Goal: Transaction & Acquisition: Purchase product/service

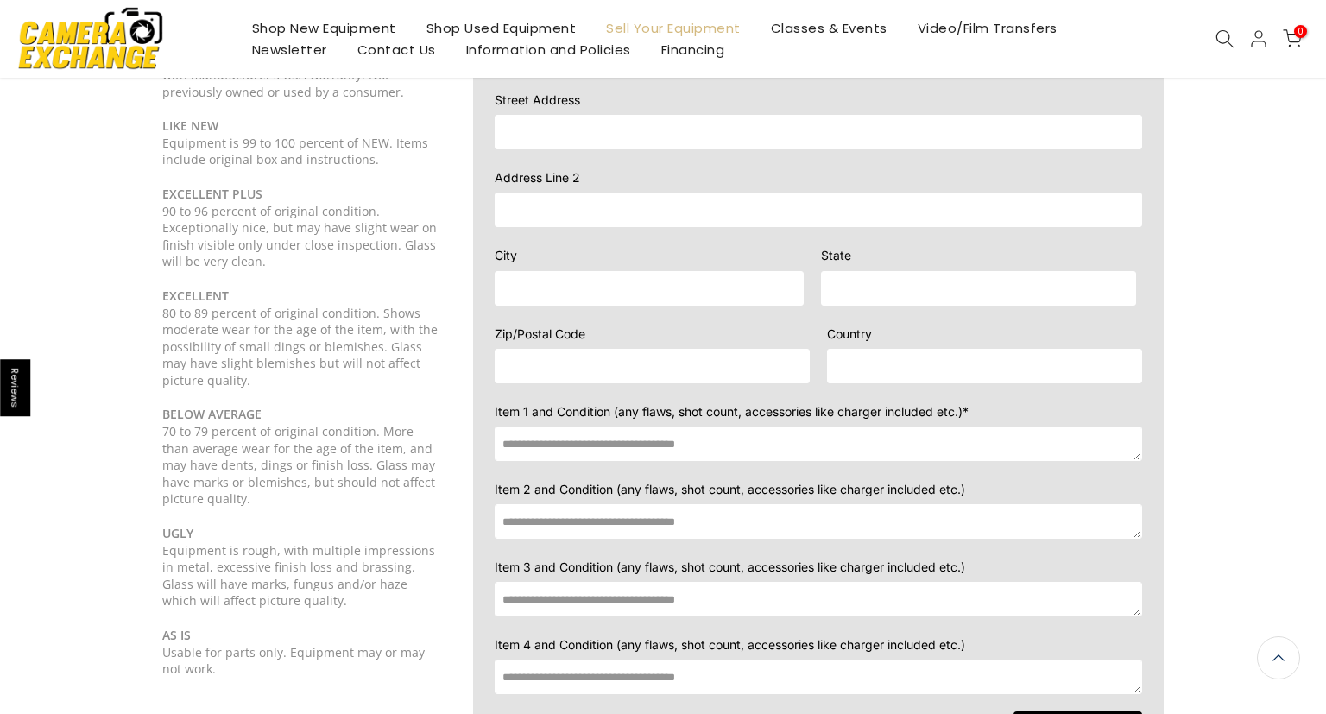
scroll to position [273, 0]
click at [609, 431] on textarea at bounding box center [819, 444] width 648 height 35
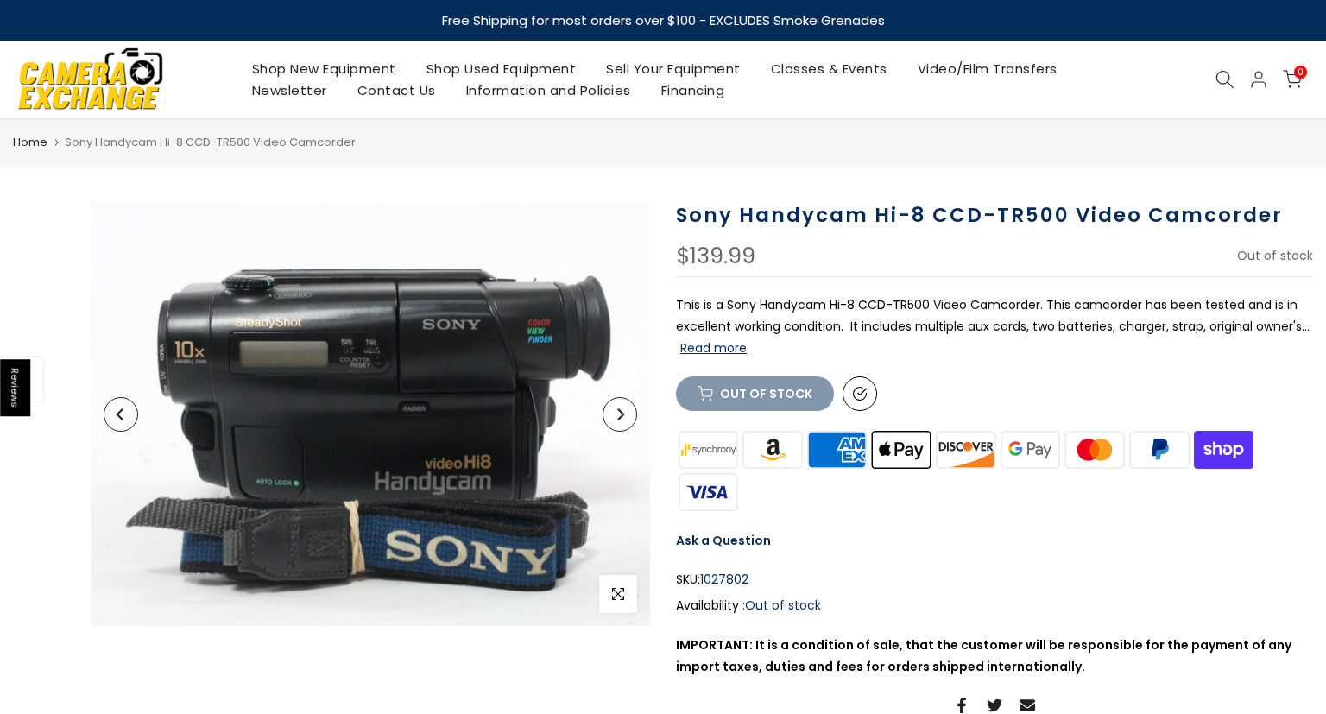
scroll to position [86, 0]
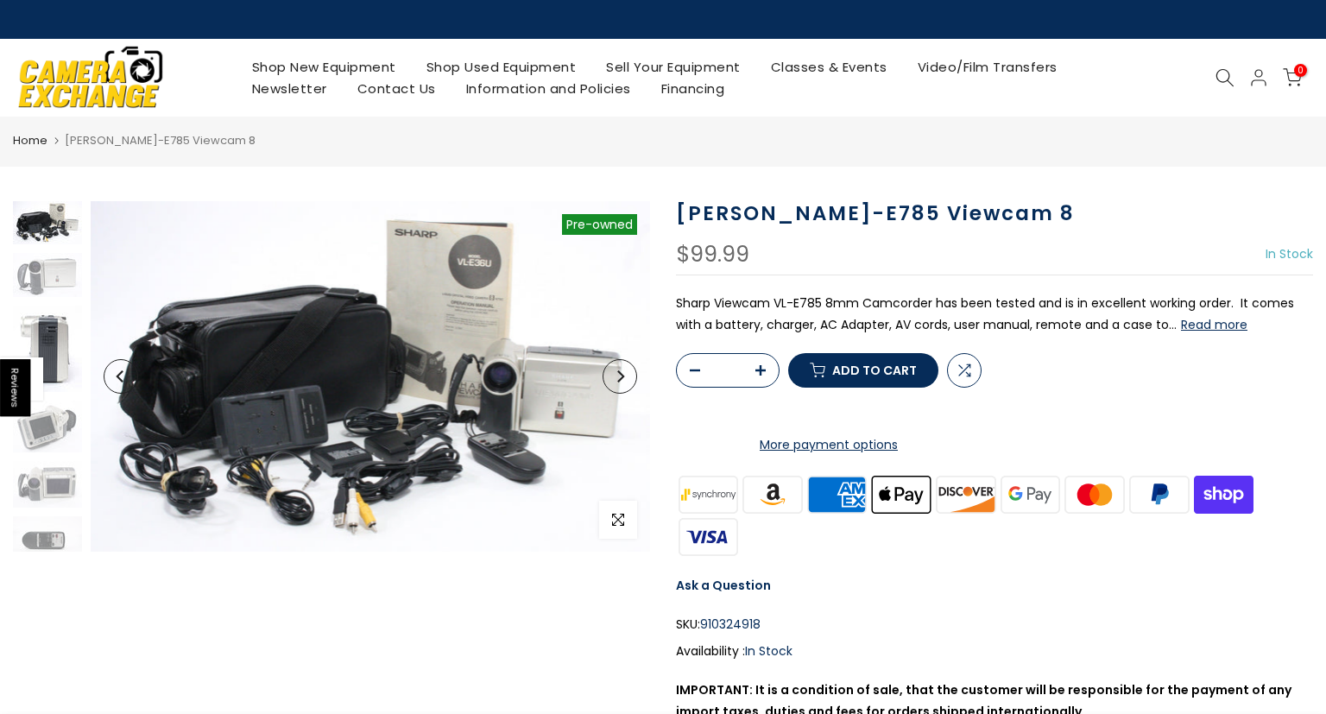
click at [50, 357] on img at bounding box center [47, 349] width 69 height 86
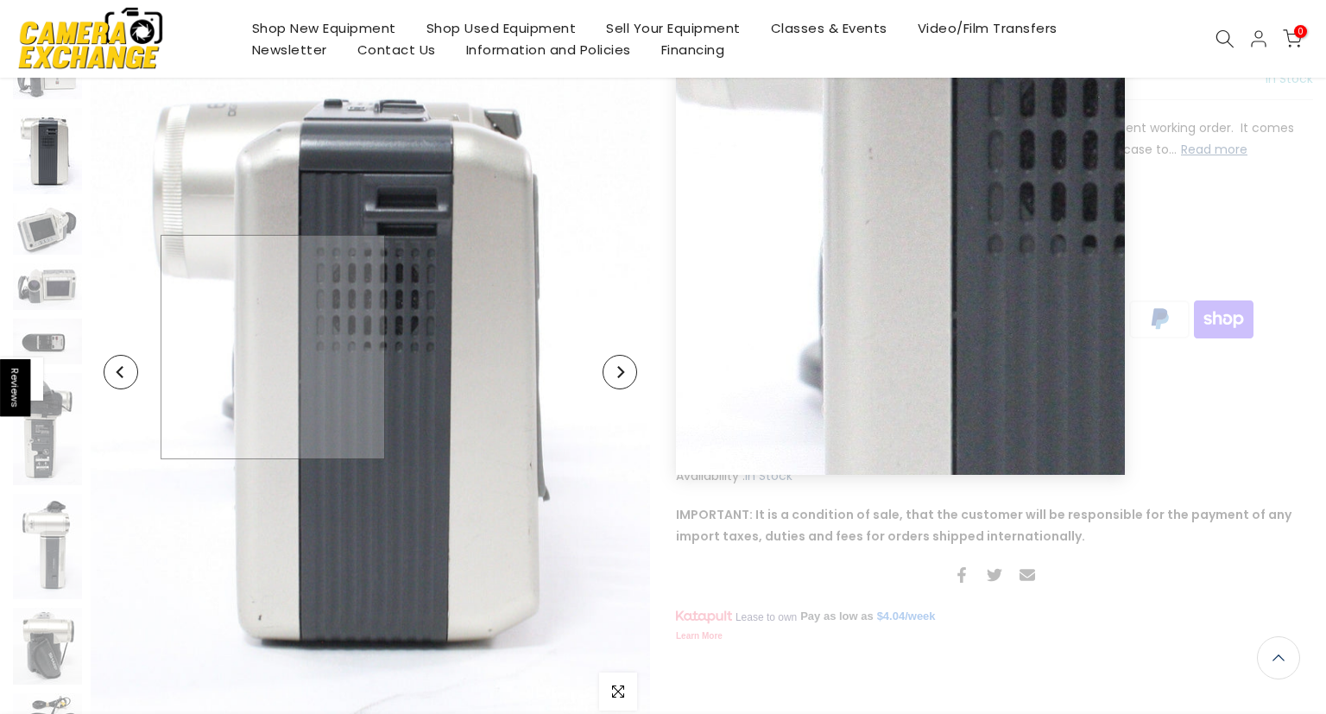
scroll to position [184, 0]
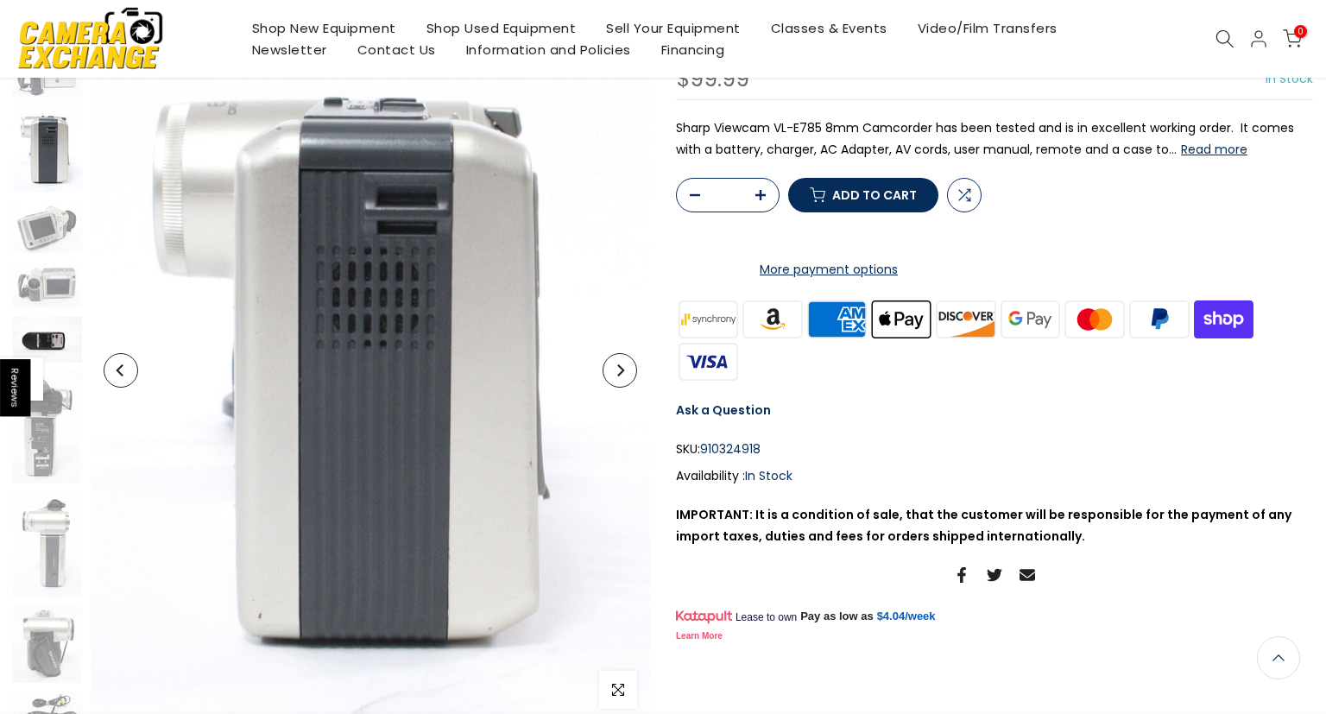
click at [48, 341] on img at bounding box center [47, 340] width 69 height 46
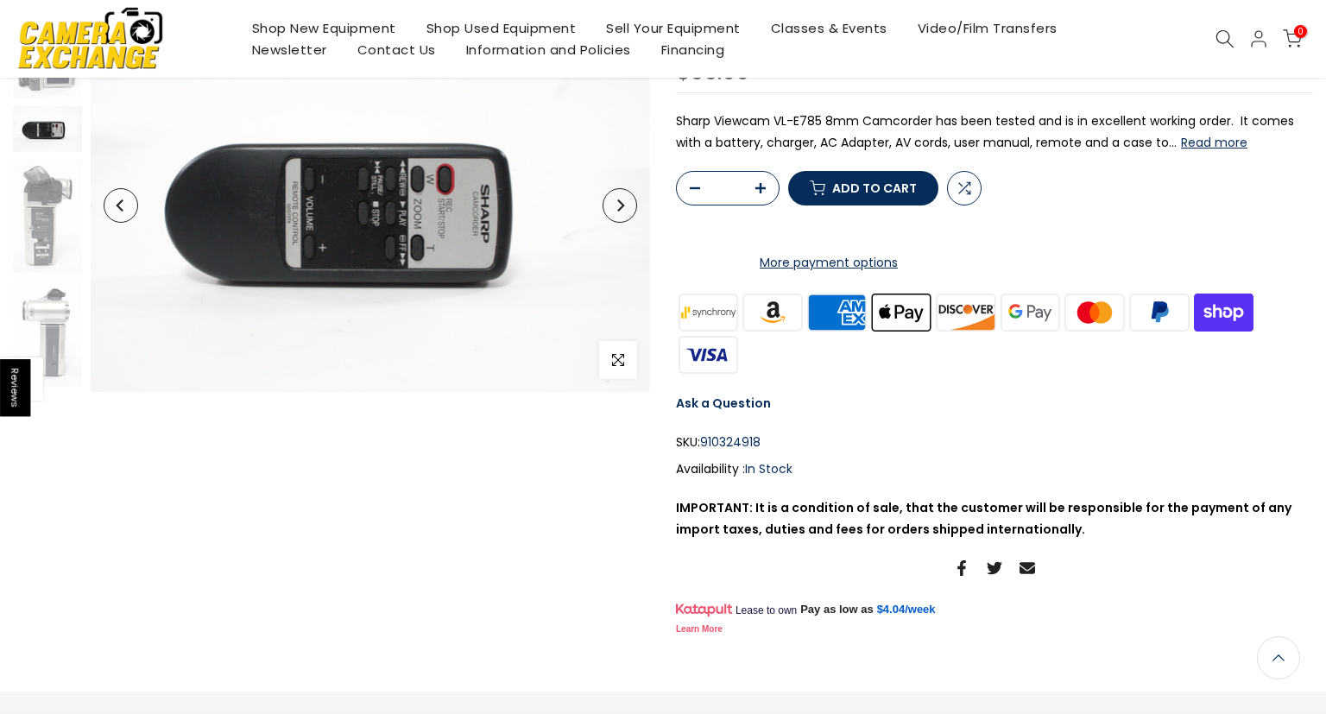
scroll to position [228, 0]
click at [44, 193] on img at bounding box center [47, 217] width 69 height 112
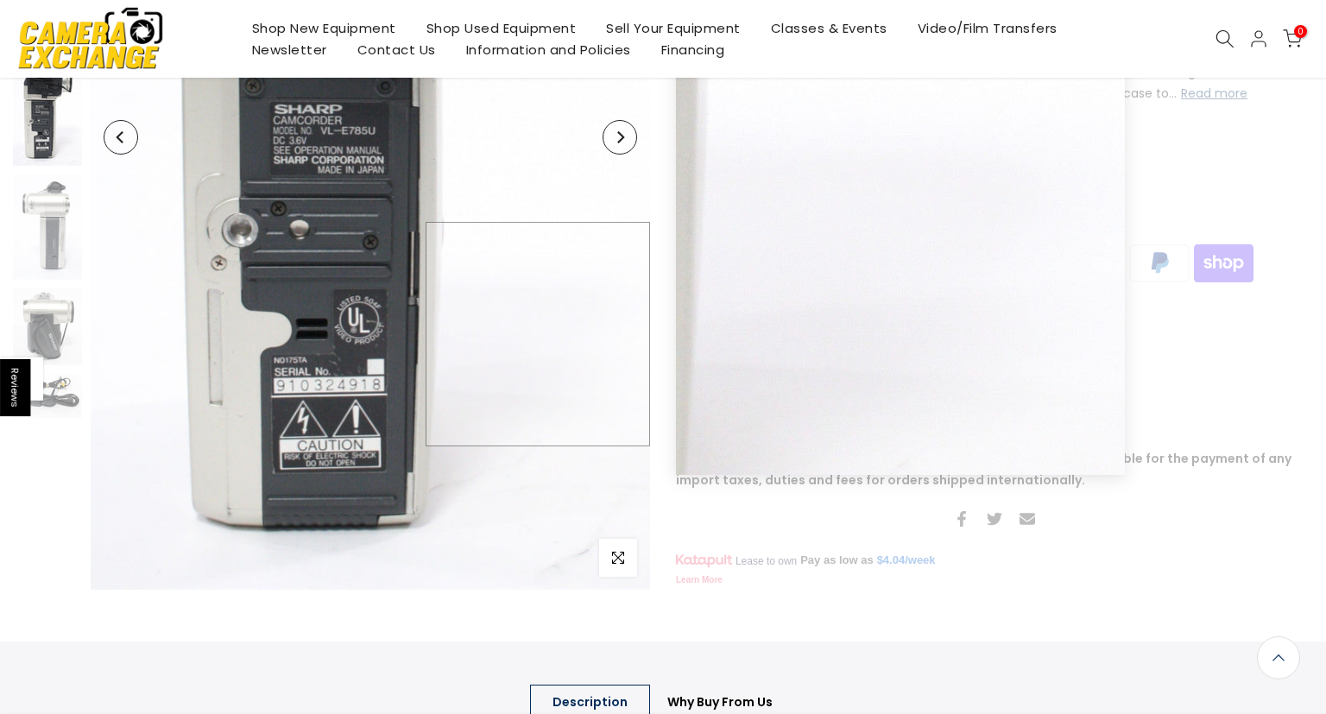
scroll to position [550, 0]
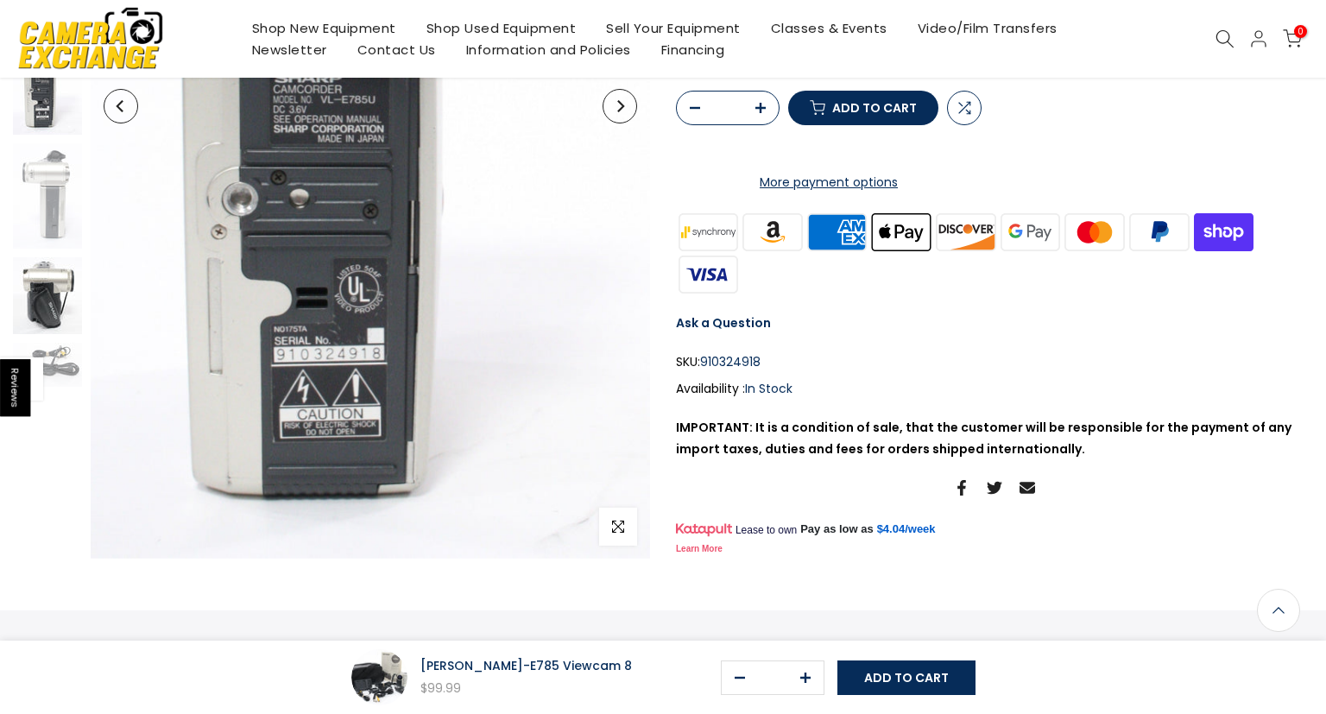
click at [29, 289] on img at bounding box center [47, 295] width 69 height 77
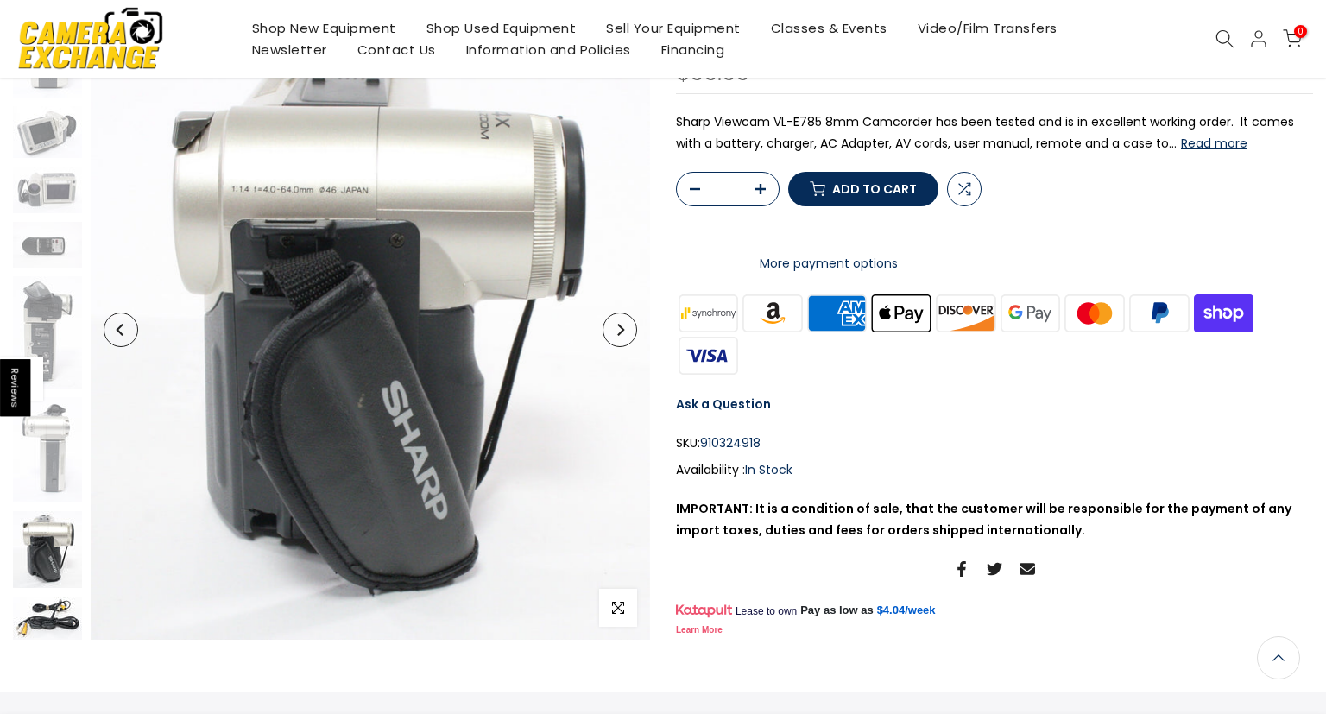
scroll to position [186, 0]
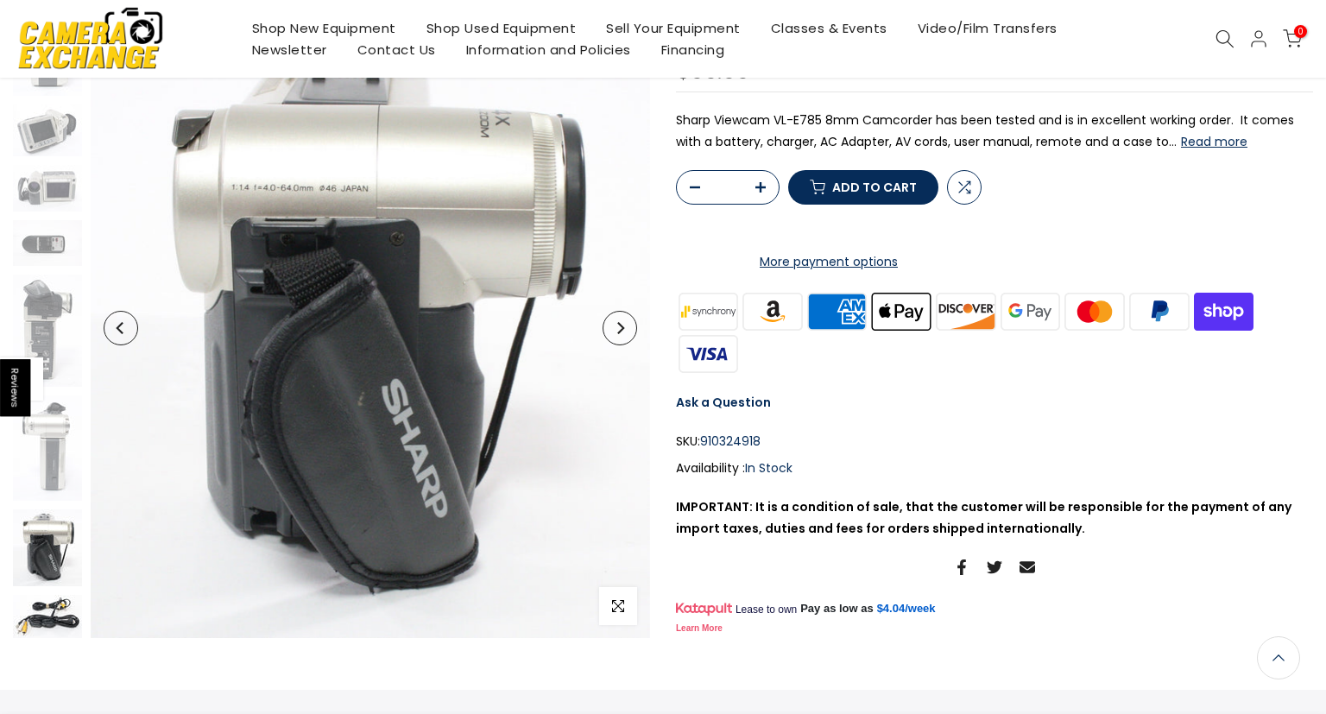
click at [40, 618] on img at bounding box center [47, 617] width 69 height 44
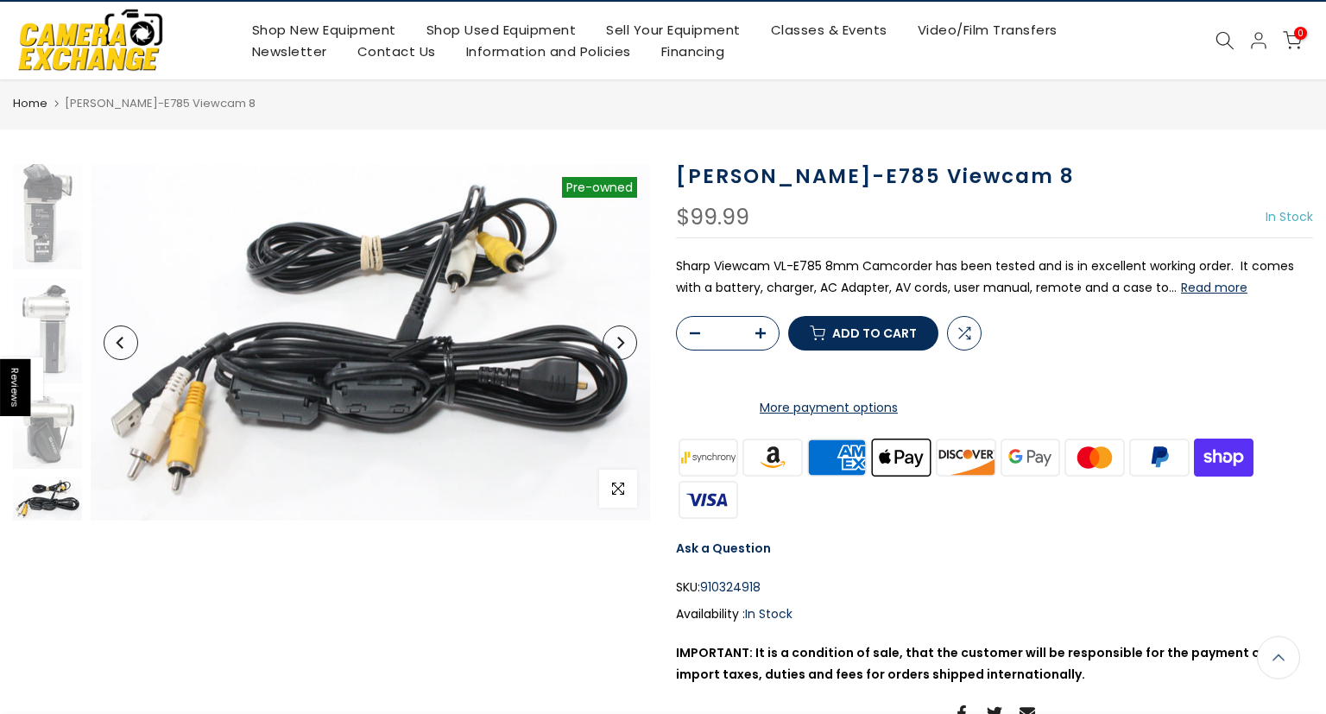
scroll to position [0, 0]
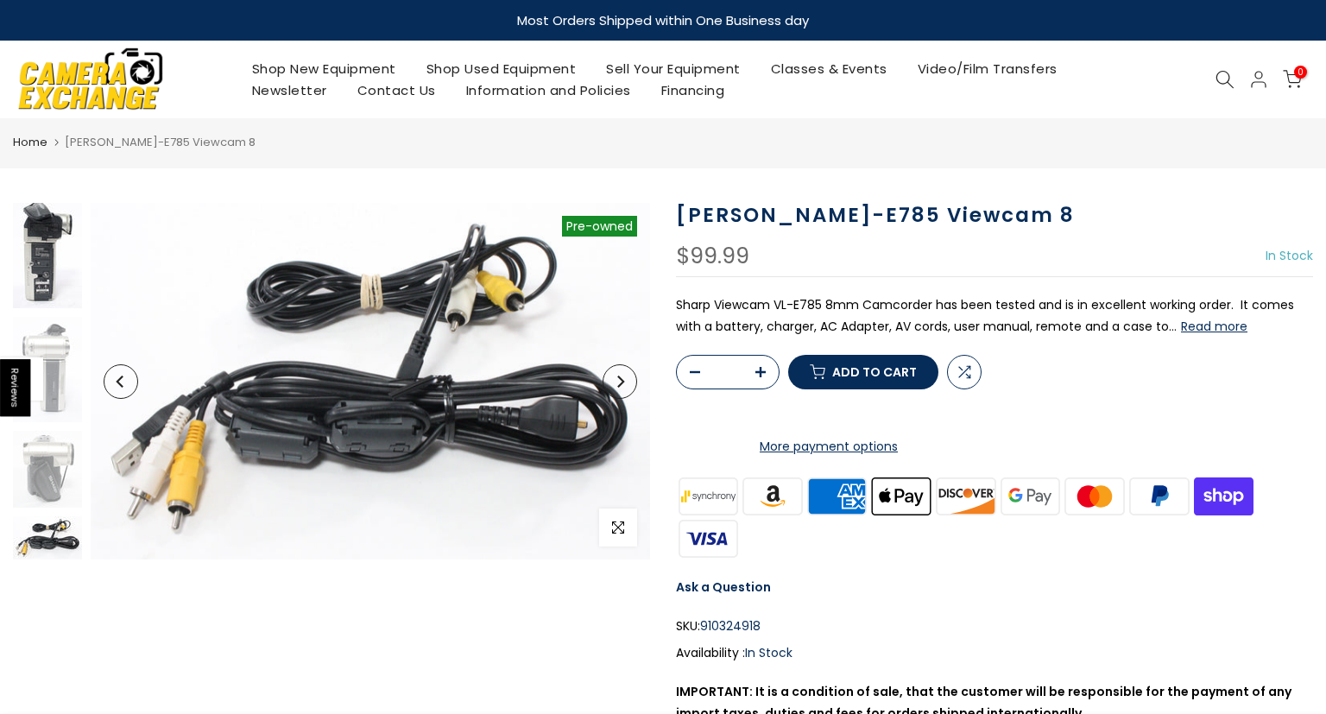
click at [44, 244] on img at bounding box center [47, 252] width 69 height 112
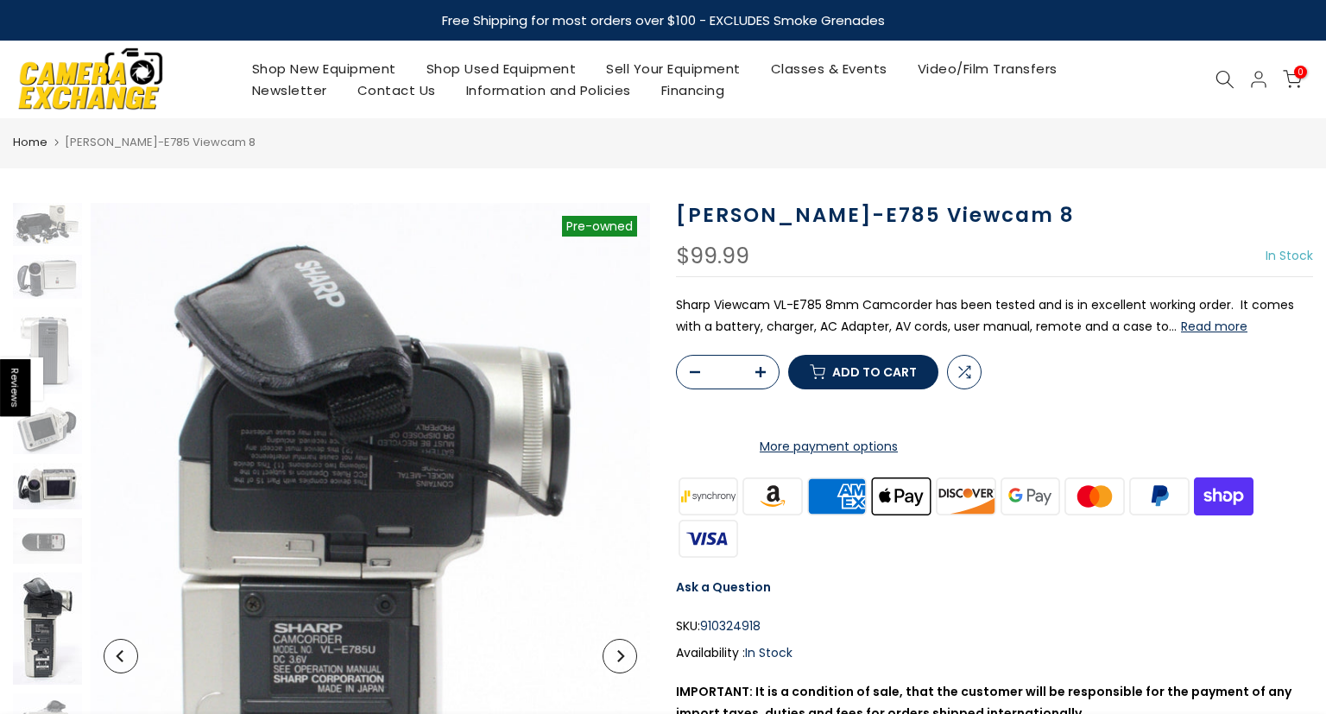
click at [42, 486] on img at bounding box center [47, 486] width 69 height 46
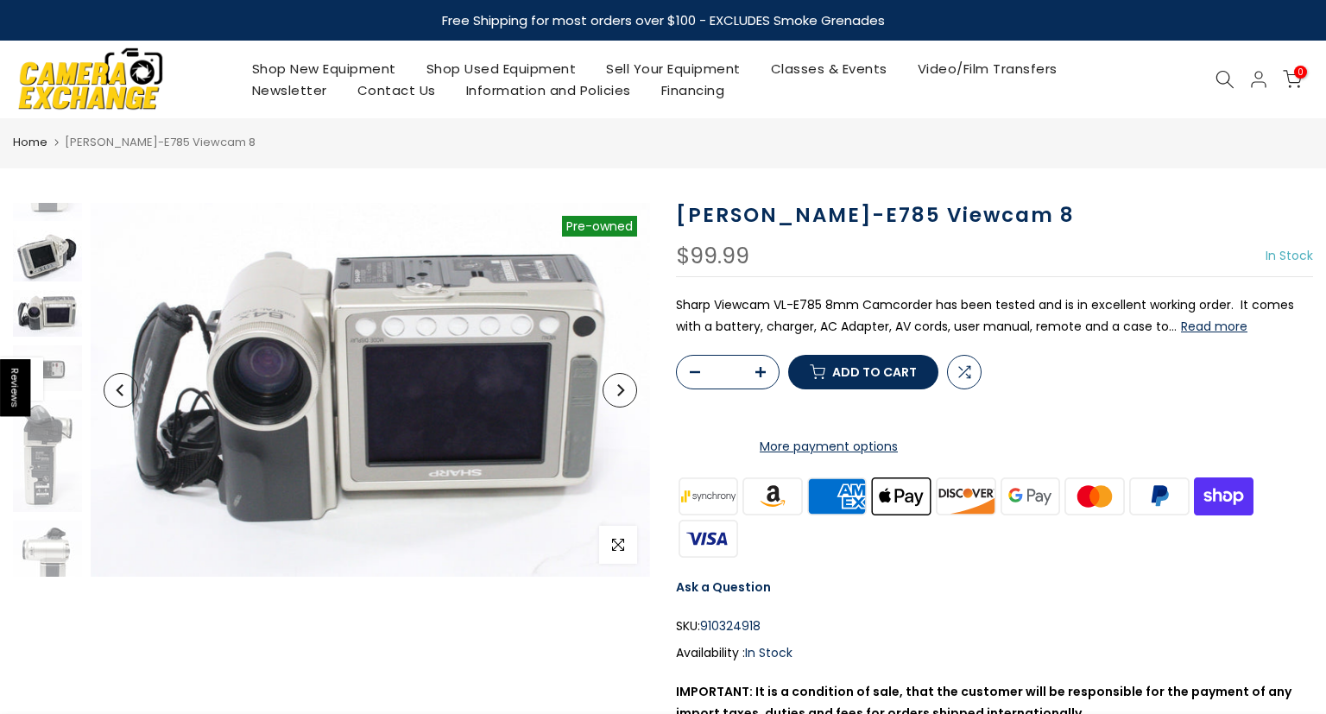
scroll to position [173, 0]
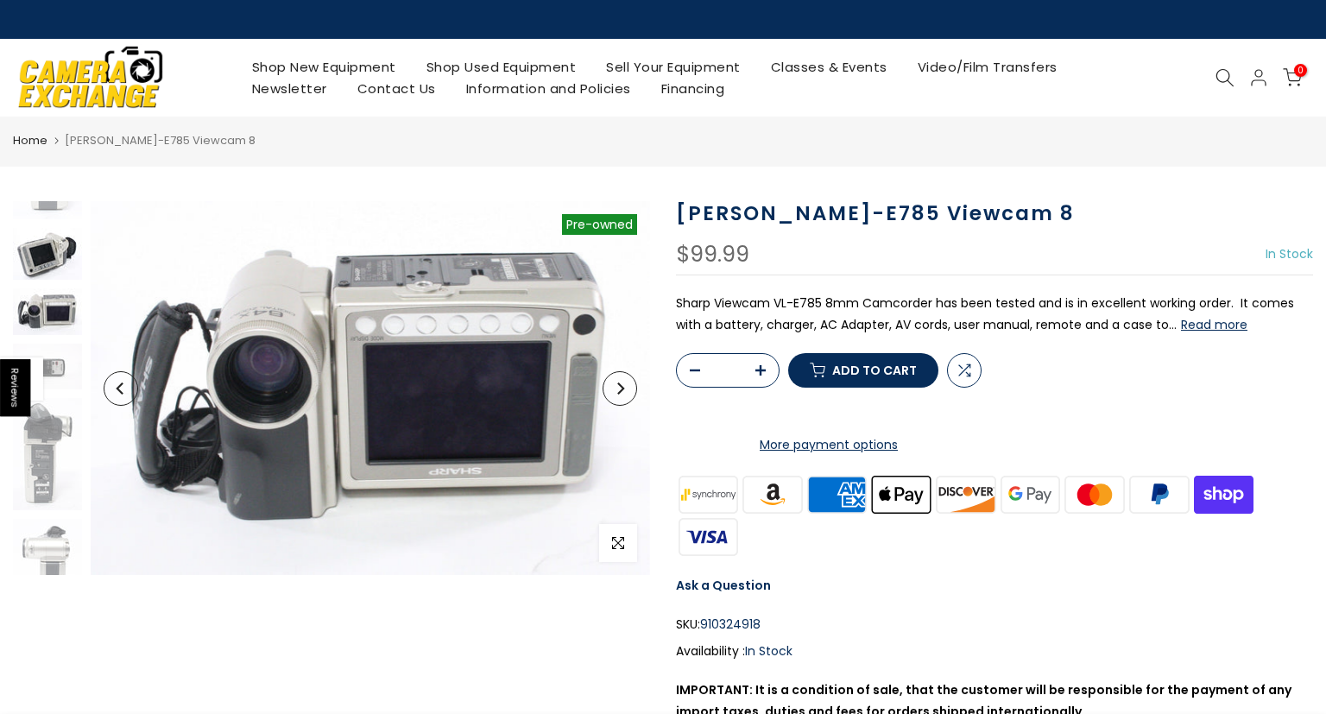
click at [41, 257] on img at bounding box center [47, 254] width 69 height 52
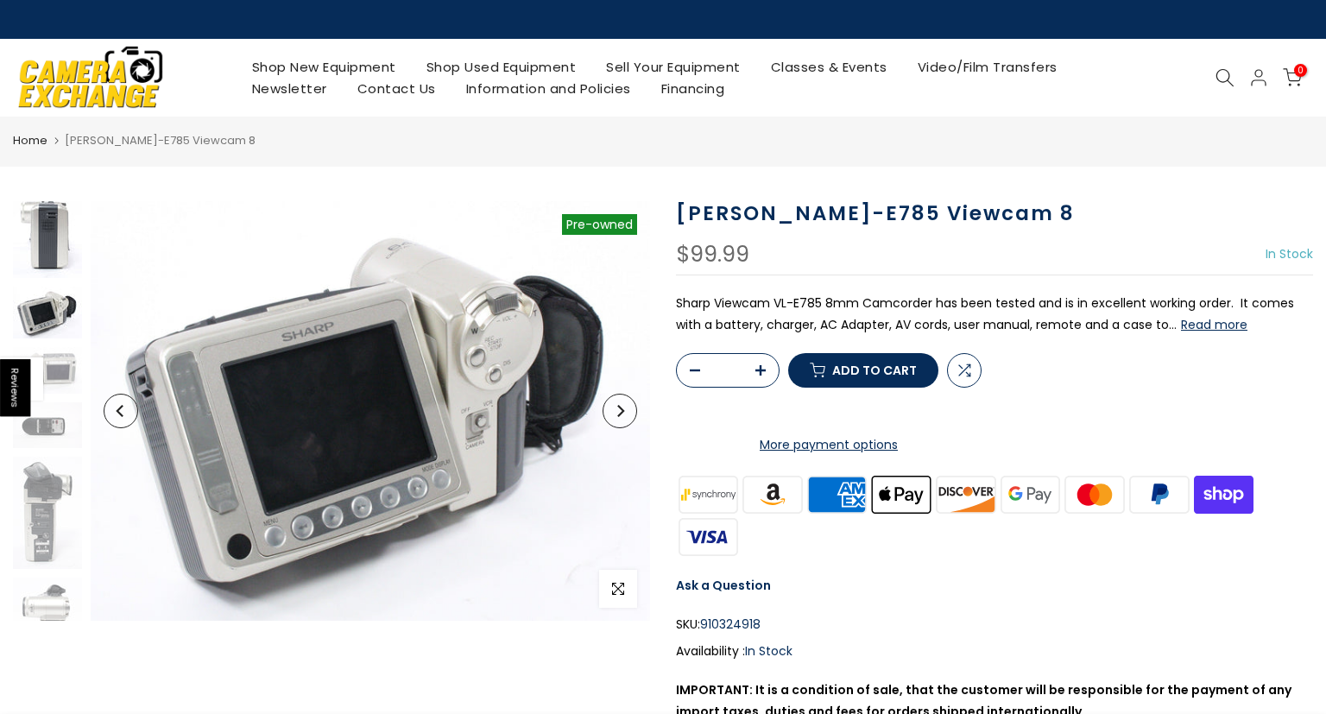
scroll to position [113, 0]
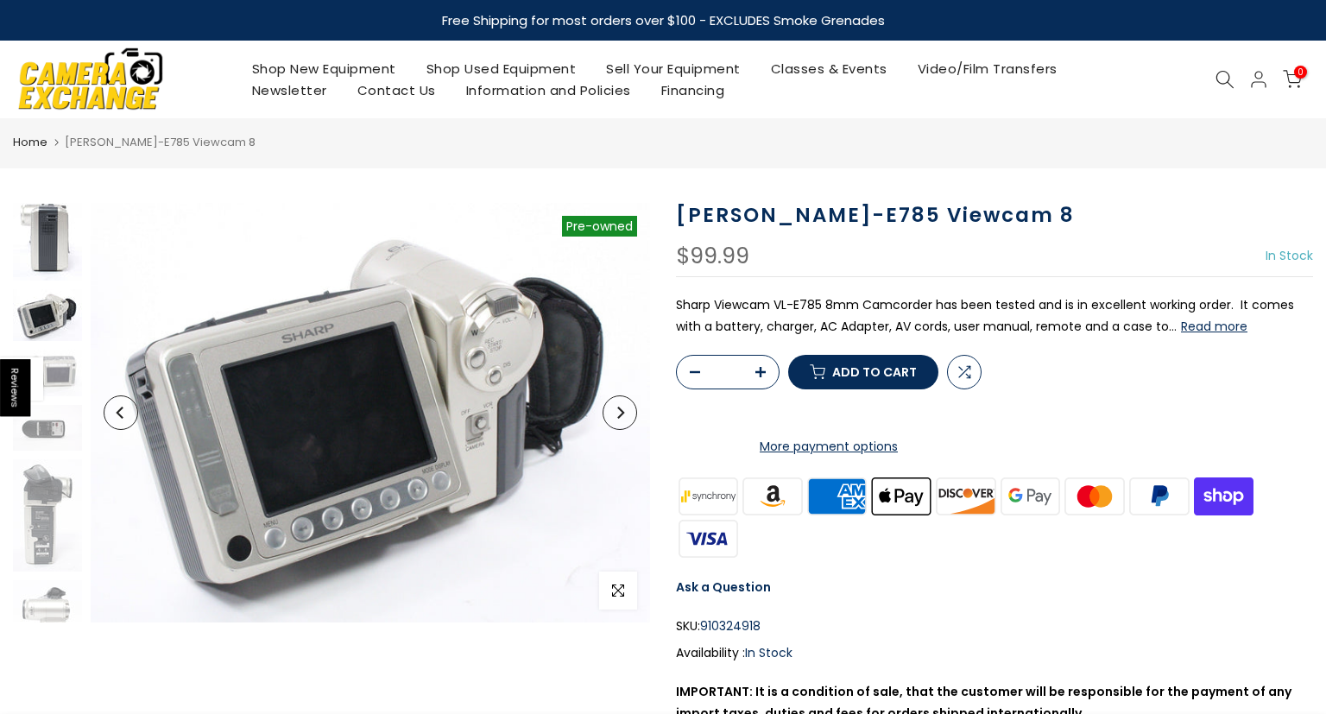
click at [55, 220] on img at bounding box center [47, 237] width 69 height 86
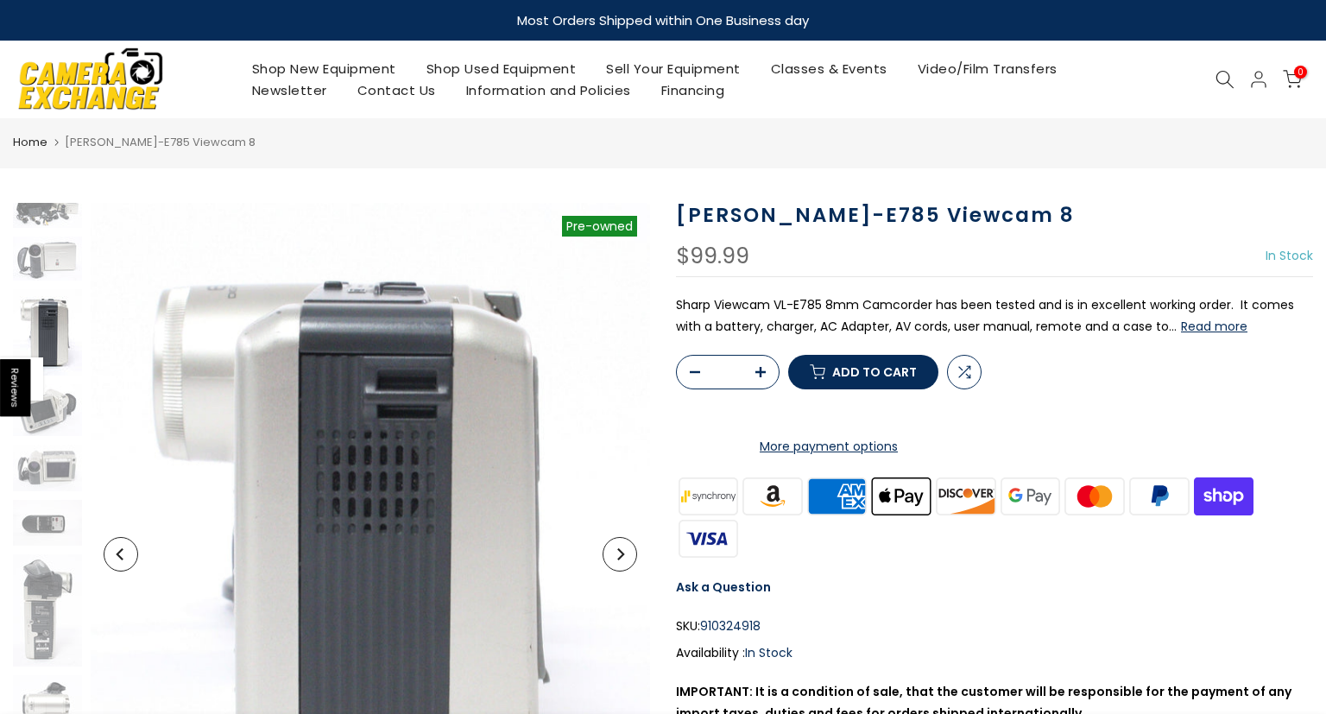
scroll to position [17, 0]
click at [47, 249] on img at bounding box center [47, 259] width 69 height 44
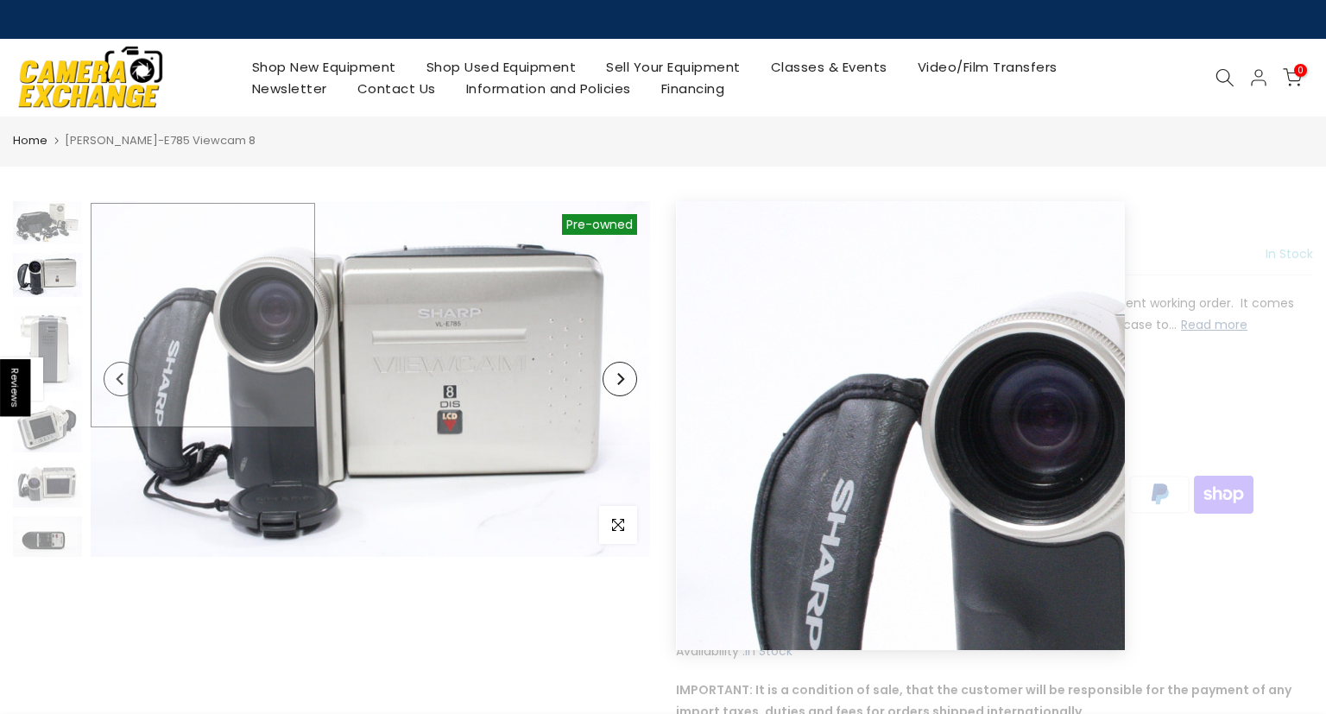
scroll to position [0, 0]
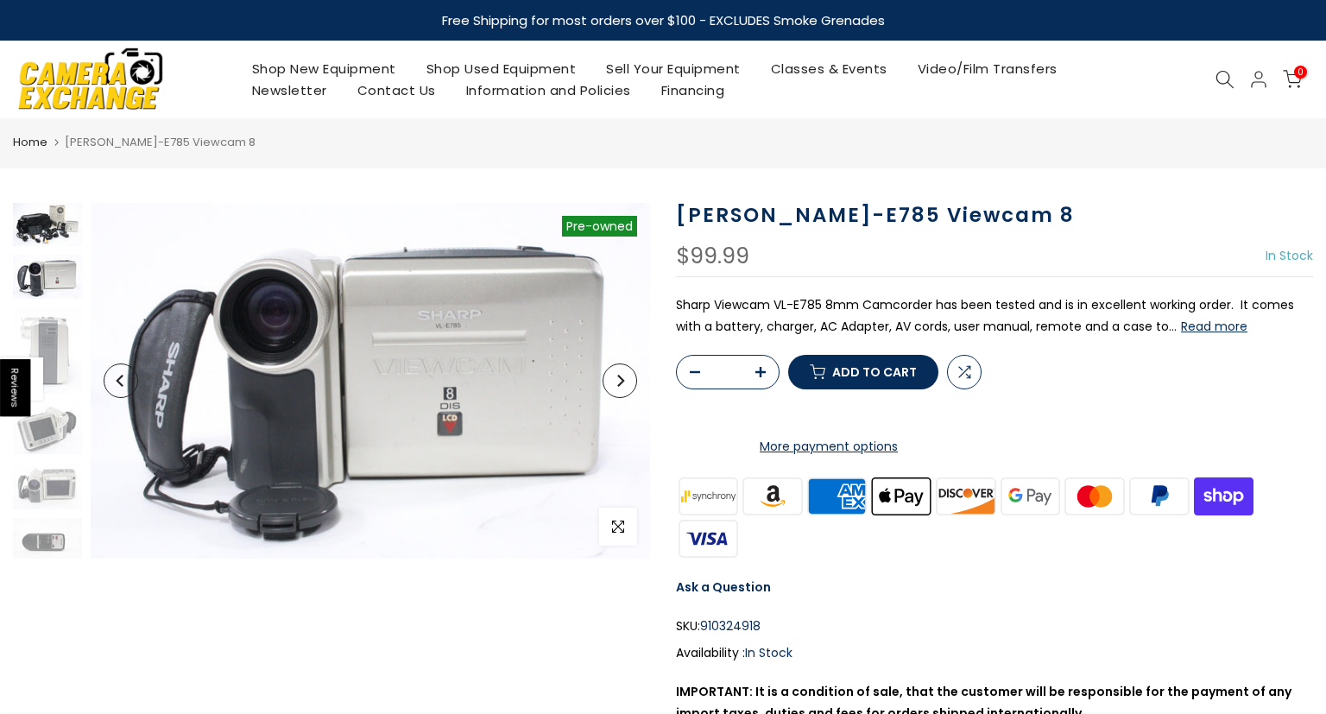
click at [45, 230] on img at bounding box center [47, 224] width 69 height 43
